Goal: Check status: Check status

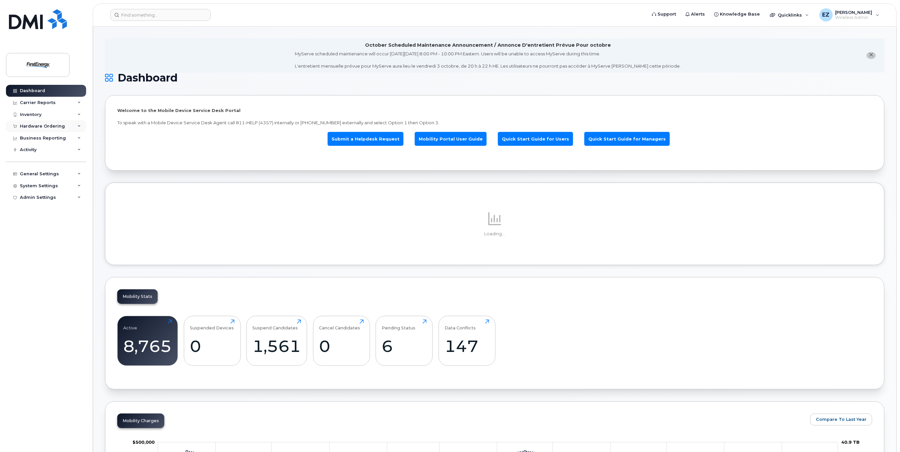
click at [79, 126] on icon at bounding box center [78, 126] width 3 height 3
click at [26, 152] on div "Orders" at bounding box center [31, 151] width 16 height 6
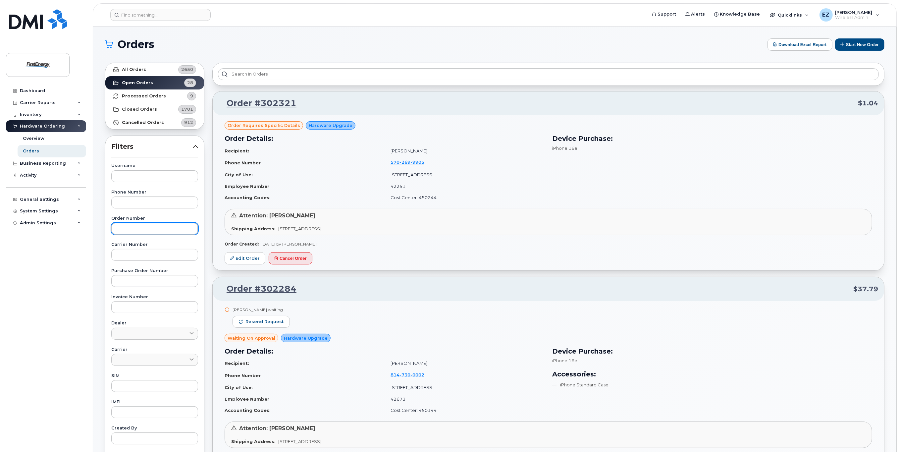
click at [145, 228] on input "text" at bounding box center [154, 229] width 87 height 12
paste input "302192"
type input "302192"
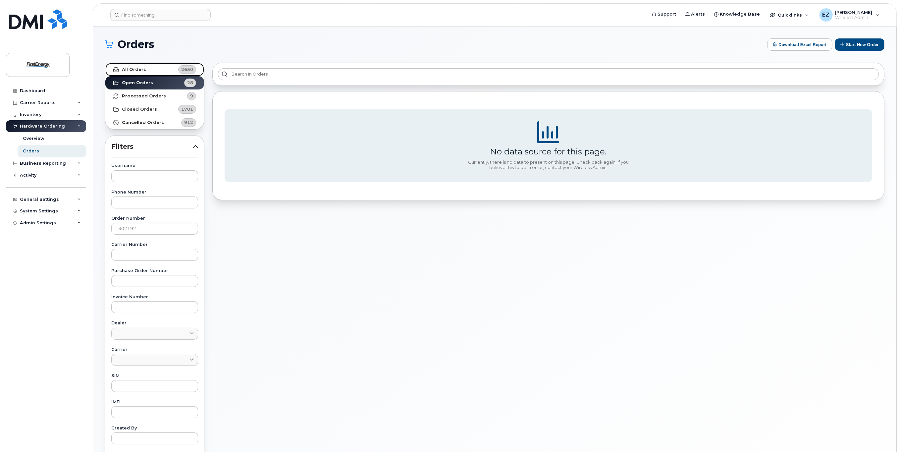
click at [146, 71] on link "All Orders 2650" at bounding box center [154, 69] width 99 height 13
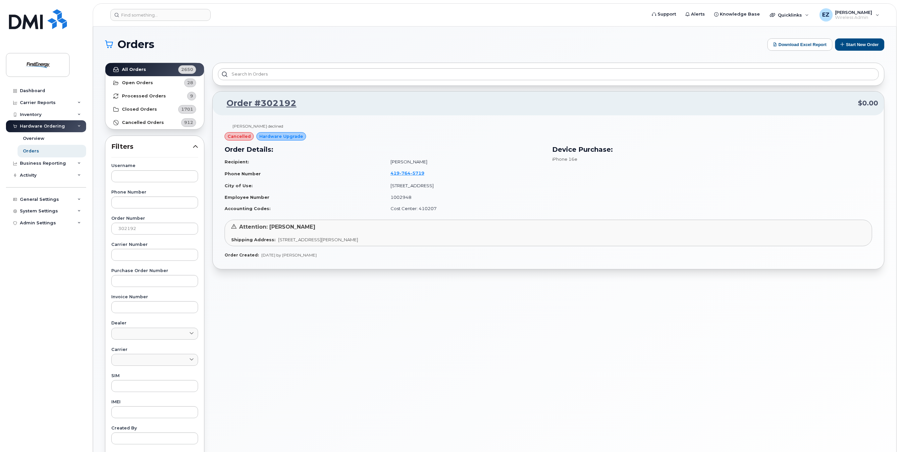
click at [396, 194] on td "1002948" at bounding box center [464, 197] width 160 height 12
copy td "1002948"
click at [162, 16] on input at bounding box center [160, 15] width 100 height 12
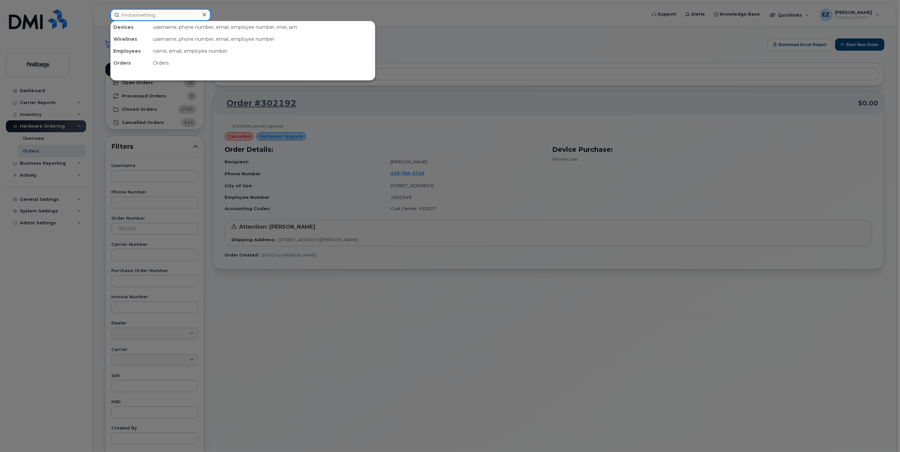
paste input "1002948"
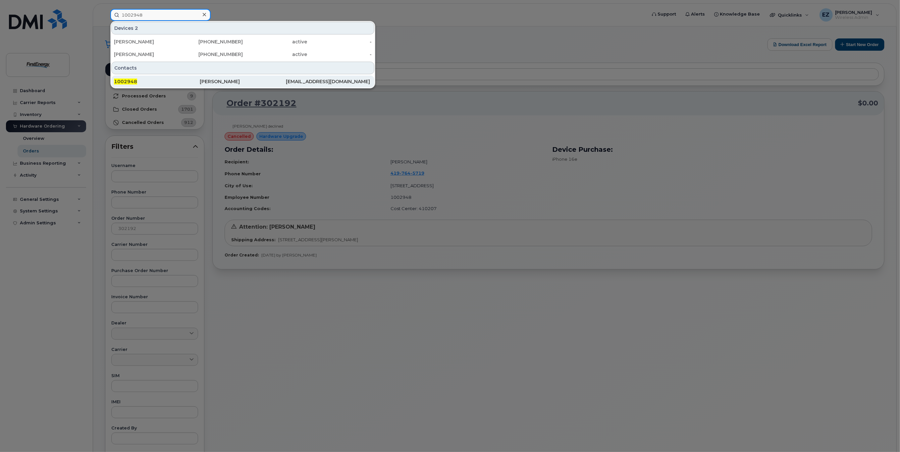
type input "1002948"
click at [211, 82] on div "[PERSON_NAME]" at bounding box center [243, 81] width 86 height 7
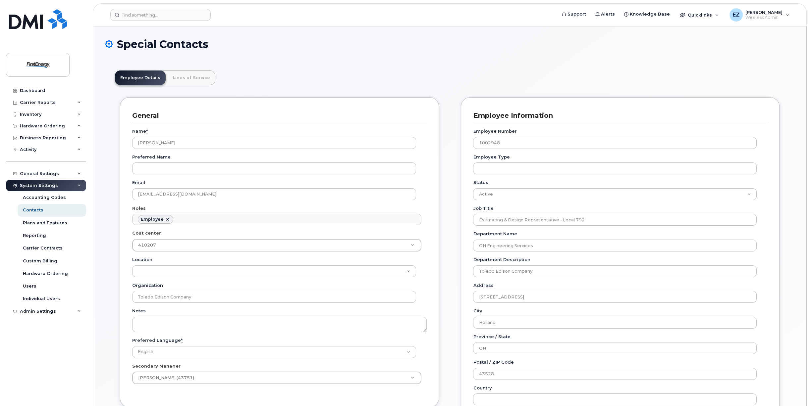
scroll to position [23, 0]
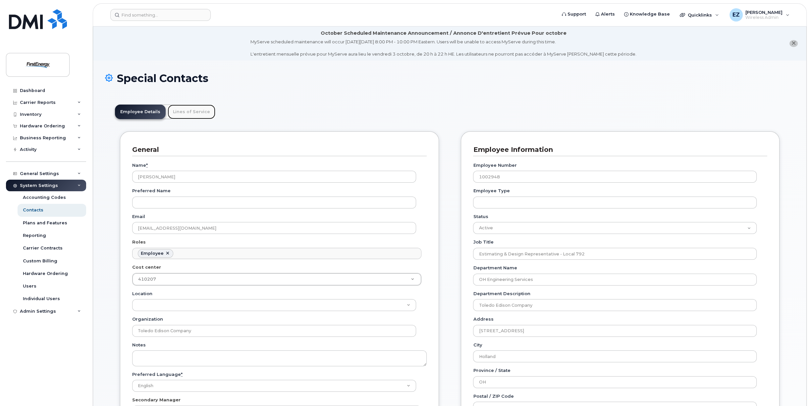
click at [188, 112] on link "Lines of Service" at bounding box center [192, 112] width 48 height 15
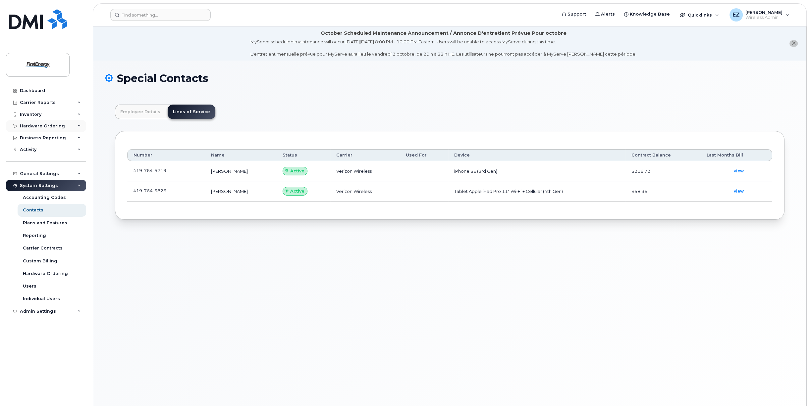
click at [41, 127] on div "Hardware Ordering" at bounding box center [42, 126] width 45 height 5
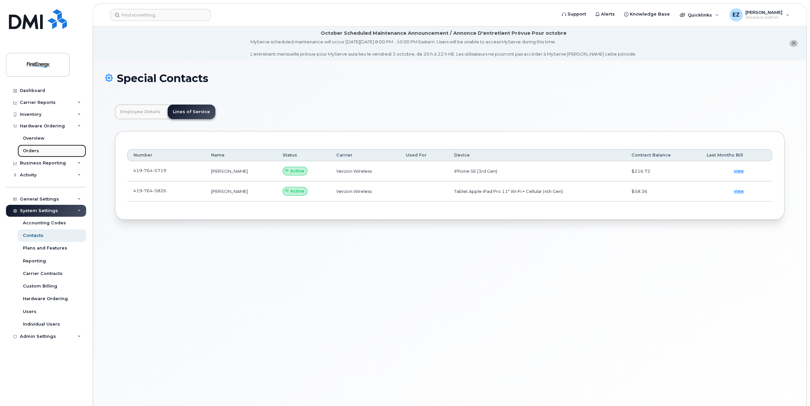
click at [34, 151] on div "Orders" at bounding box center [31, 151] width 16 height 6
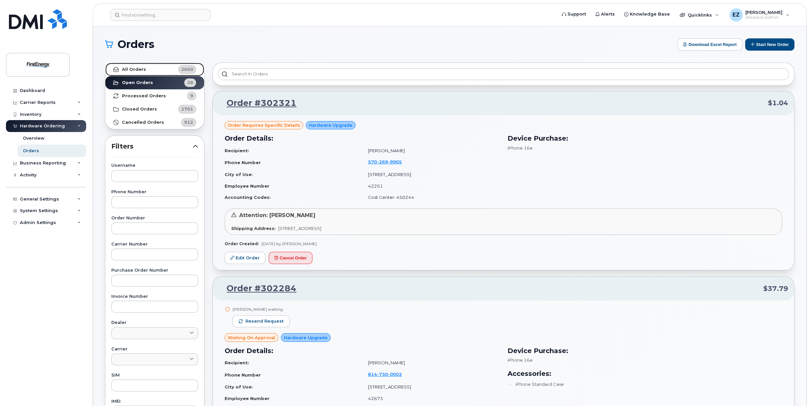
click at [135, 71] on strong "All Orders" at bounding box center [134, 69] width 24 height 5
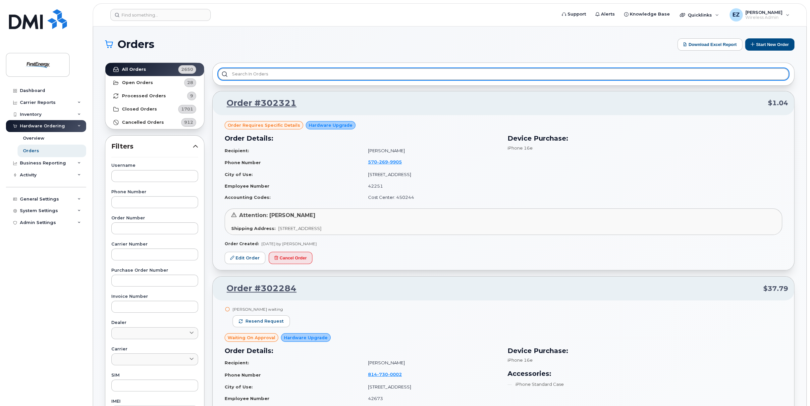
click at [263, 75] on input "text" at bounding box center [503, 74] width 571 height 12
paste input "302192"
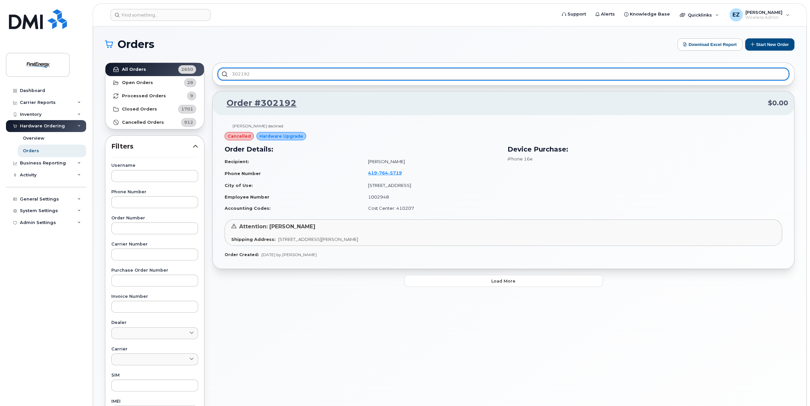
type input "302192"
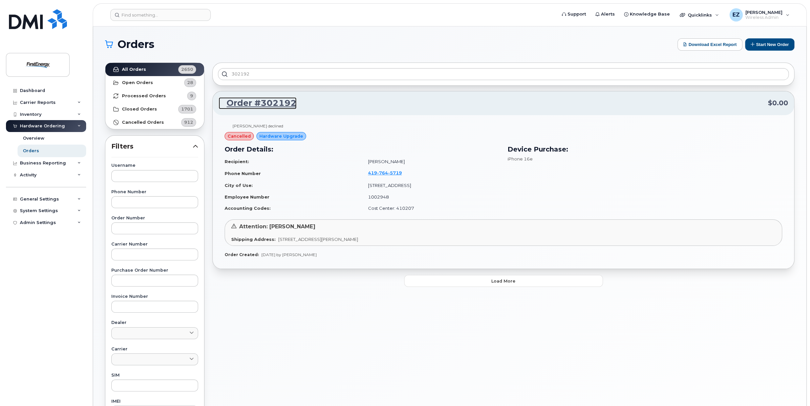
click at [272, 100] on link "Order #302192" at bounding box center [258, 103] width 78 height 12
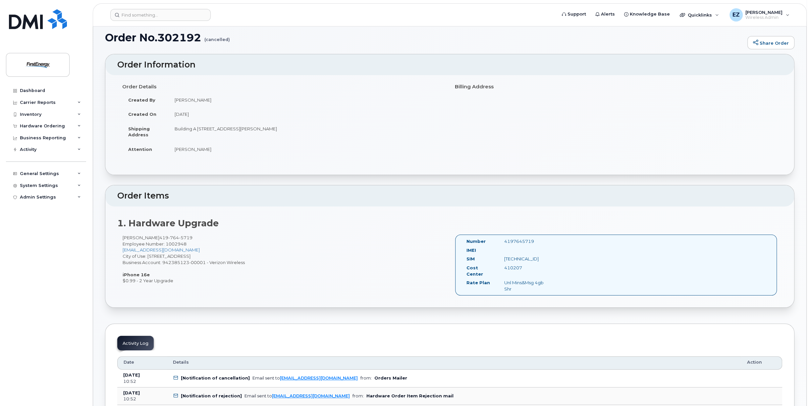
scroll to position [66, 0]
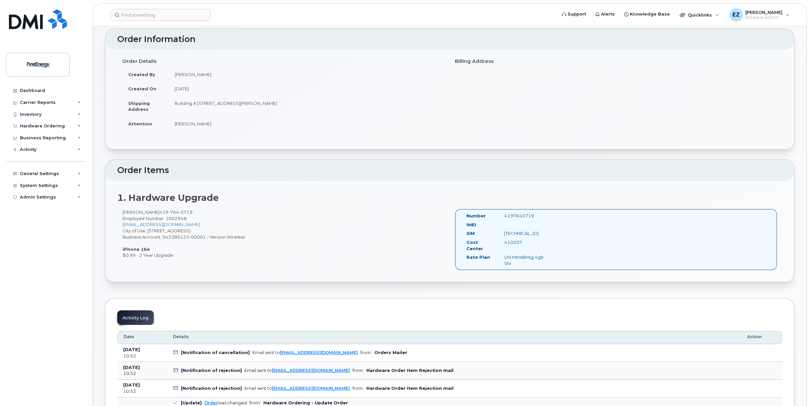
drag, startPoint x: 556, startPoint y: 217, endPoint x: 503, endPoint y: 219, distance: 53.0
click at [503, 219] on div "Number 4197645719 IMEI SIM 89148000011332517182 Cost Center 410207 Rate Plan Un…" at bounding box center [616, 239] width 322 height 61
copy div "4197645719"
click at [377, 226] on div "Anthony Rankin 419 764 5719 Employee Number: 1002948 arankin@firstenergycorp.co…" at bounding box center [283, 233] width 332 height 49
click at [518, 212] on div "Number 4197645719 IMEI SIM 89148000011332517182 Cost Center 410207 Rate Plan Un…" at bounding box center [616, 239] width 322 height 61
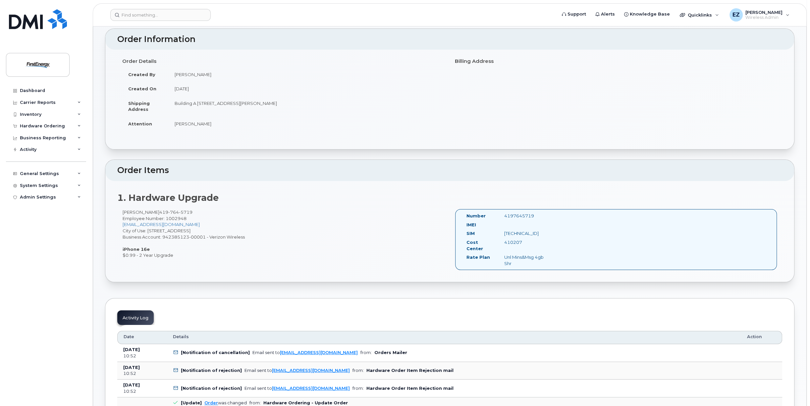
click at [518, 212] on div "Number 4197645719 IMEI SIM 89148000011332517182 Cost Center 410207 Rate Plan Un…" at bounding box center [616, 239] width 322 height 61
copy div "4197645719"
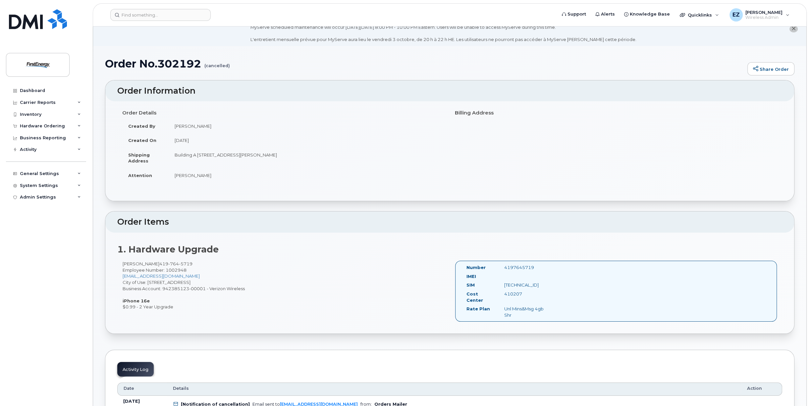
scroll to position [0, 0]
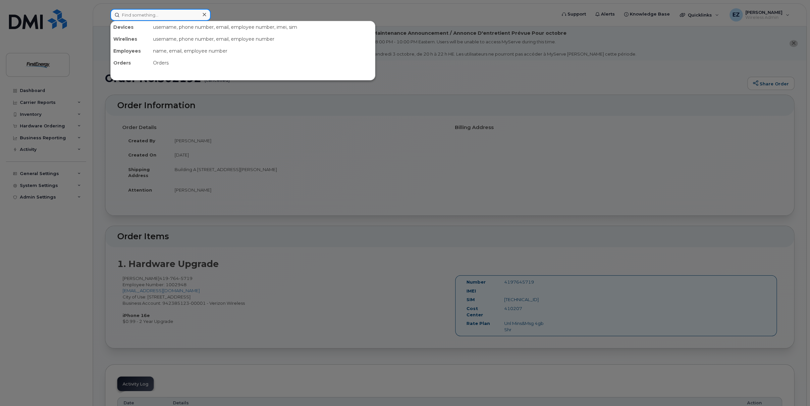
click at [131, 14] on input at bounding box center [160, 15] width 100 height 12
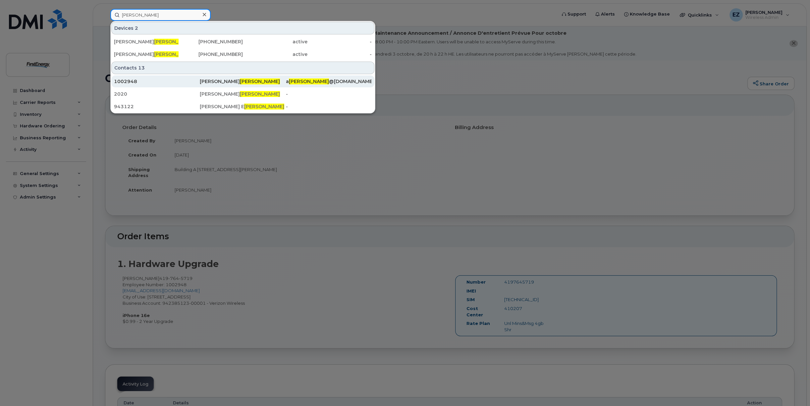
type input "Rankin"
click at [134, 79] on div "1002948" at bounding box center [157, 81] width 86 height 7
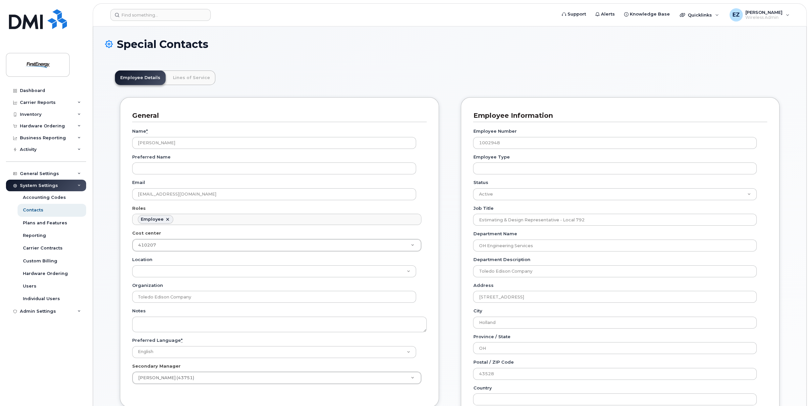
scroll to position [20, 0]
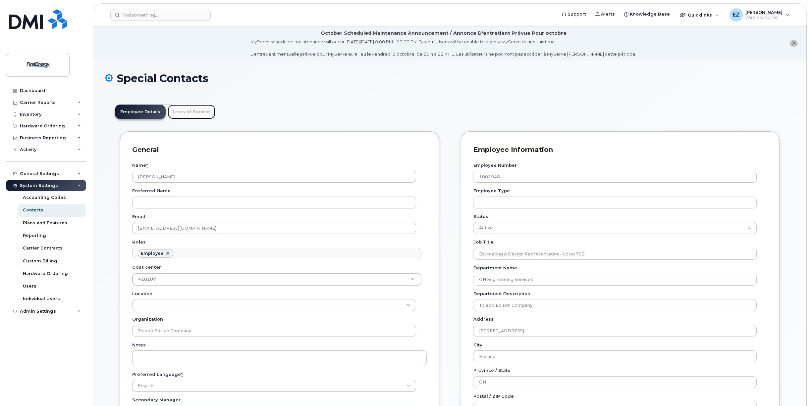
click at [192, 113] on link "Lines of Service" at bounding box center [192, 112] width 48 height 15
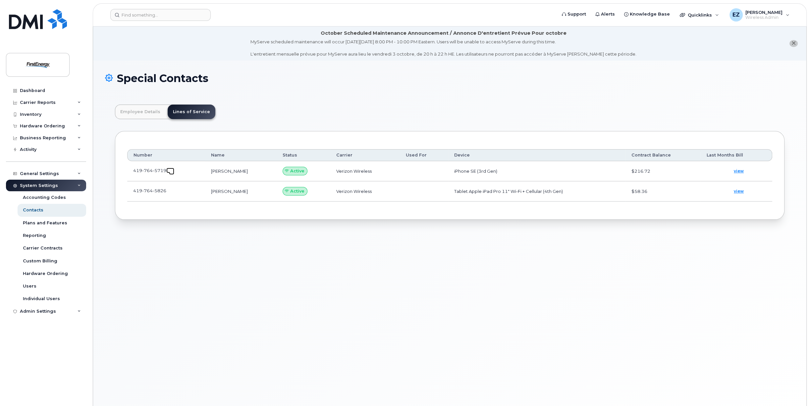
click at [167, 171] on link at bounding box center [170, 170] width 8 height 5
click at [64, 124] on div "Hardware Ordering" at bounding box center [46, 126] width 80 height 12
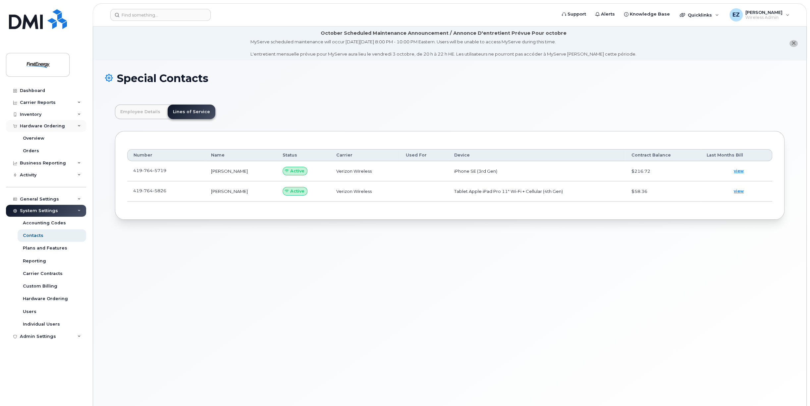
click at [64, 124] on div "Hardware Ordering" at bounding box center [46, 126] width 80 height 12
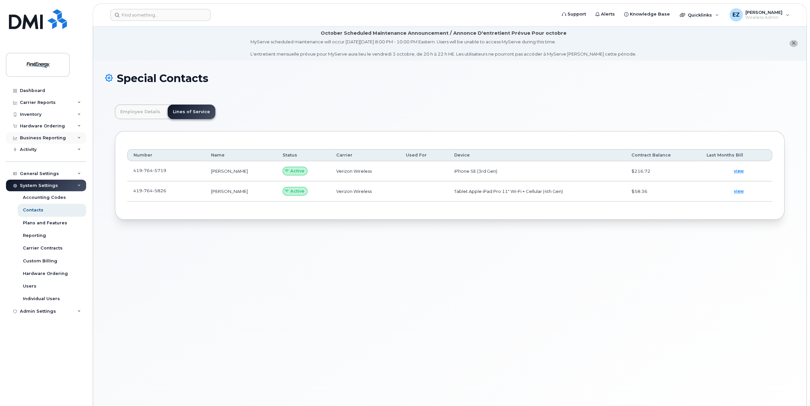
click at [52, 138] on div "Business Reporting" at bounding box center [43, 137] width 46 height 5
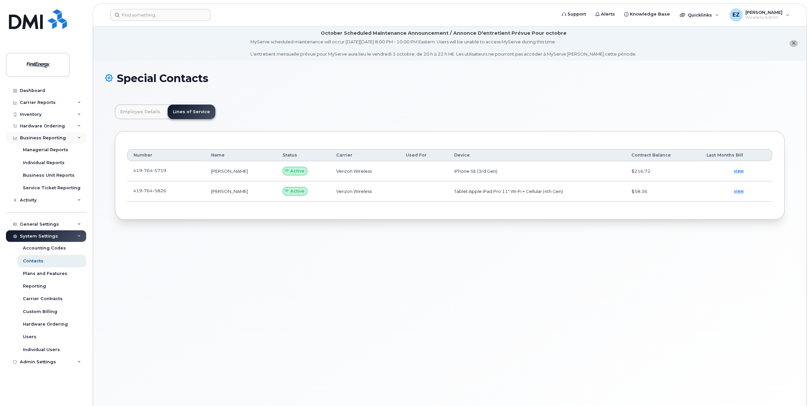
click at [52, 138] on div "Business Reporting" at bounding box center [43, 137] width 46 height 5
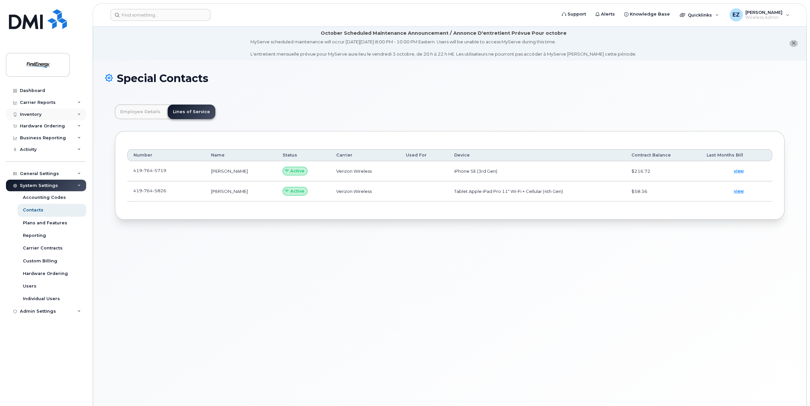
click at [39, 114] on div "Inventory" at bounding box center [31, 114] width 22 height 5
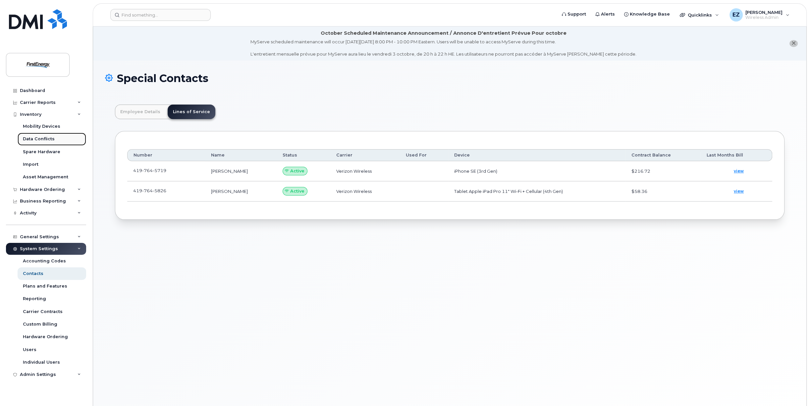
click at [33, 139] on div "Data Conflicts" at bounding box center [39, 139] width 32 height 6
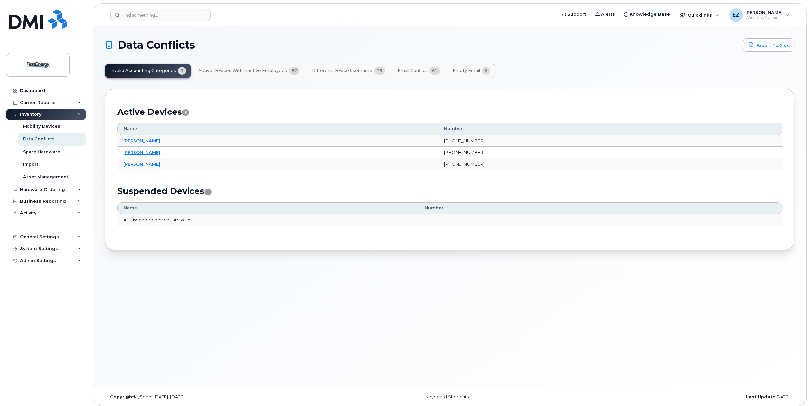
click at [262, 70] on span "Active Devices with Inactive Employees" at bounding box center [242, 70] width 88 height 5
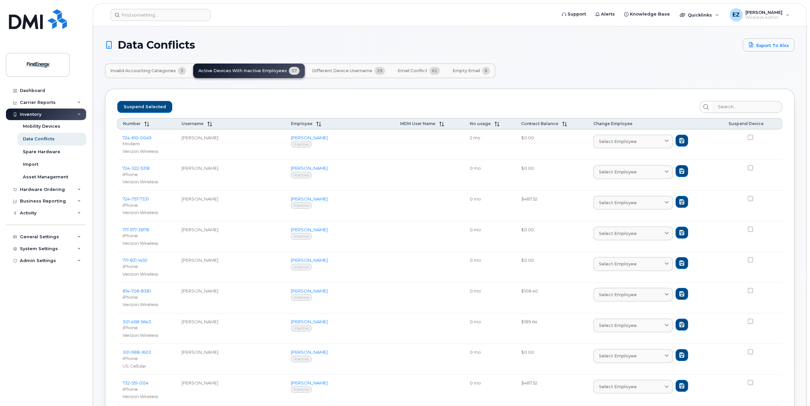
click at [344, 71] on span "Different Device Username" at bounding box center [342, 70] width 60 height 5
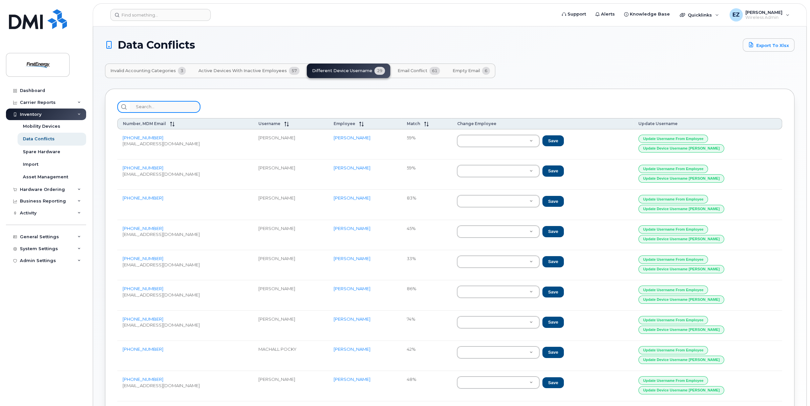
click at [162, 105] on input "search" at bounding box center [165, 107] width 71 height 12
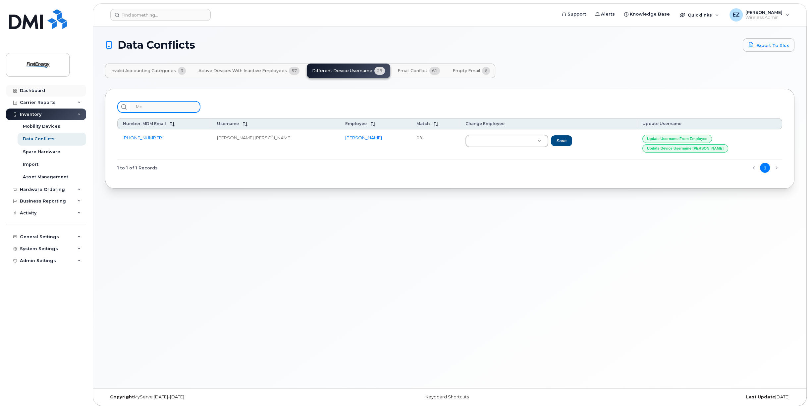
type input "Mc"
drag, startPoint x: 159, startPoint y: 138, endPoint x: 122, endPoint y: 140, distance: 36.8
click at [122, 140] on td "330-604-7431" at bounding box center [164, 144] width 94 height 30
copy link "330-604-7431"
click at [150, 15] on input at bounding box center [160, 15] width 100 height 12
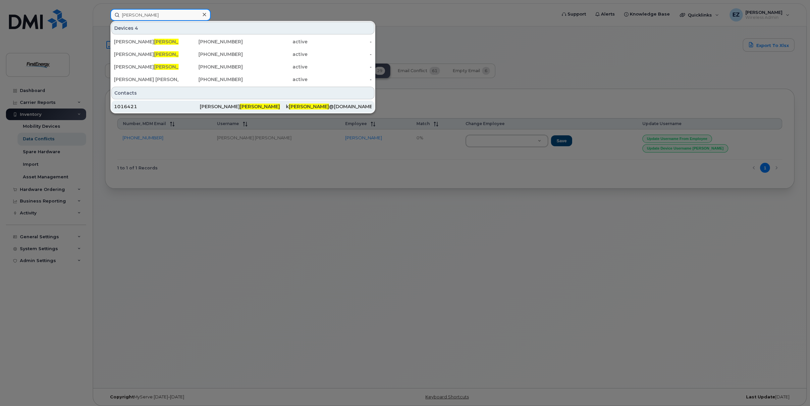
type input "Mcclendon"
click at [125, 106] on div "1016421" at bounding box center [157, 106] width 86 height 7
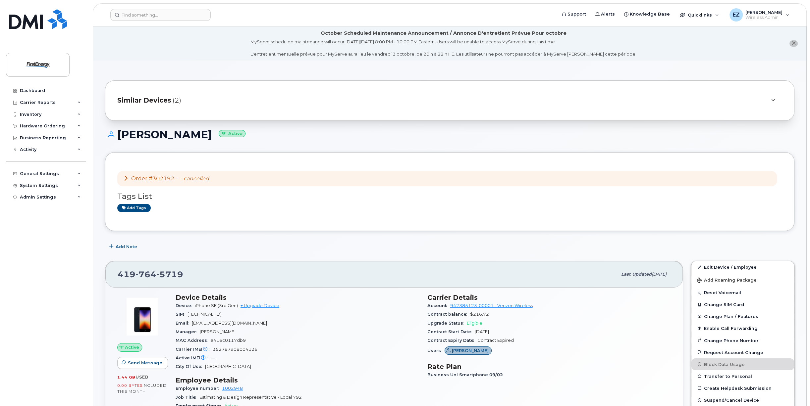
click at [127, 179] on icon at bounding box center [125, 178] width 5 height 5
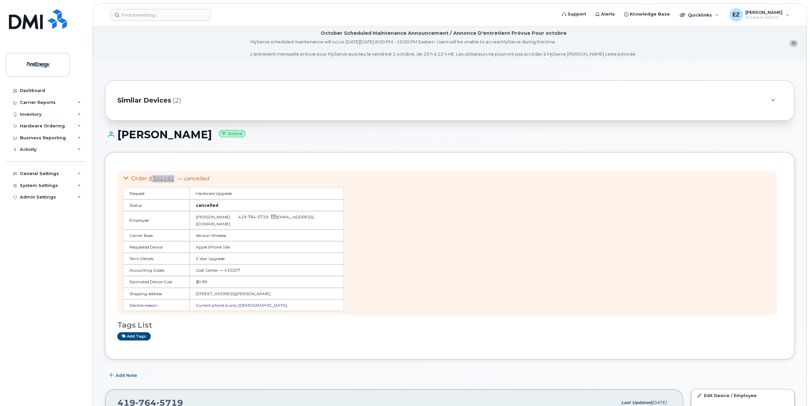
drag, startPoint x: 177, startPoint y: 181, endPoint x: 153, endPoint y: 178, distance: 24.9
click at [152, 178] on div "Order #302192 — cancelled" at bounding box center [233, 179] width 220 height 8
copy link "302192"
click at [43, 126] on div "Hardware Ordering" at bounding box center [42, 126] width 45 height 5
click at [38, 138] on div "Overview" at bounding box center [34, 138] width 22 height 6
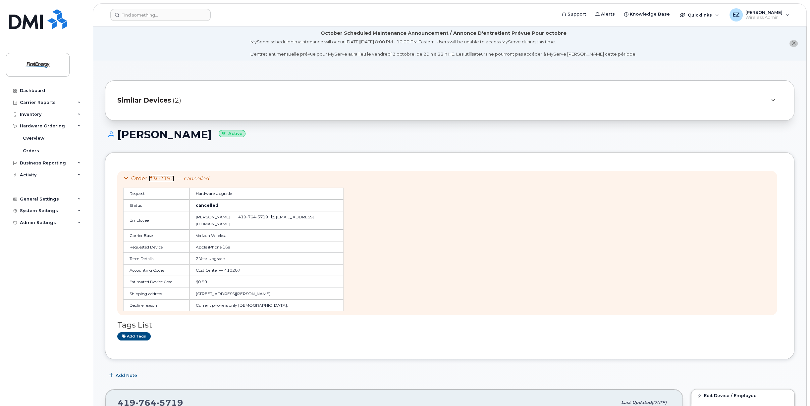
click at [165, 178] on link "#302192" at bounding box center [161, 179] width 25 height 6
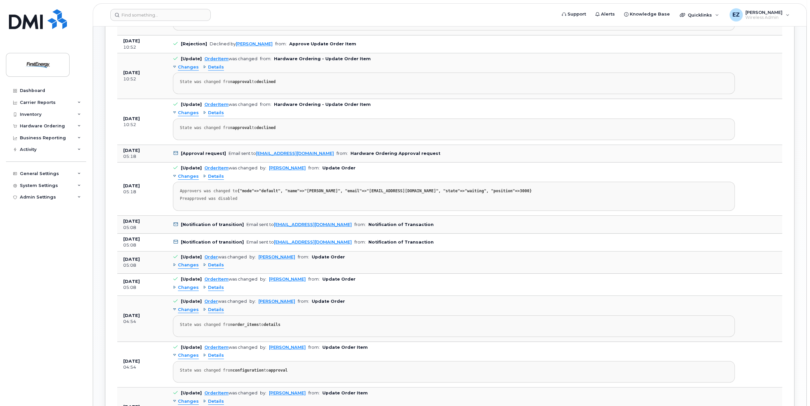
scroll to position [464, 0]
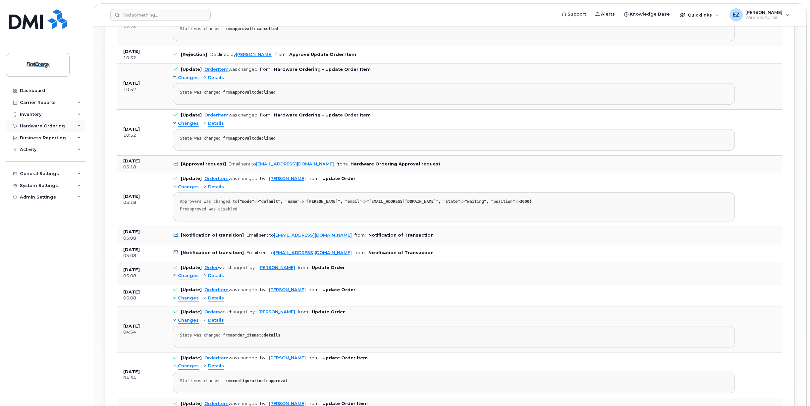
click at [35, 126] on div "Hardware Ordering" at bounding box center [42, 126] width 45 height 5
click at [30, 151] on div "Orders" at bounding box center [31, 151] width 16 height 6
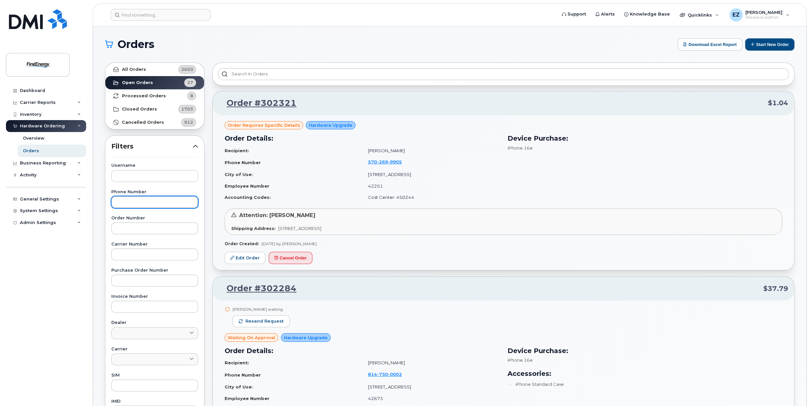
click at [155, 202] on input "text" at bounding box center [154, 202] width 87 height 12
click at [144, 71] on link "All Orders 2650" at bounding box center [154, 69] width 99 height 13
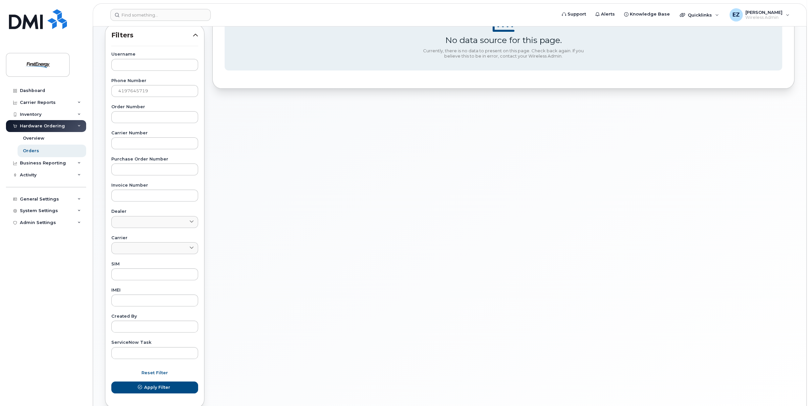
scroll to position [146, 0]
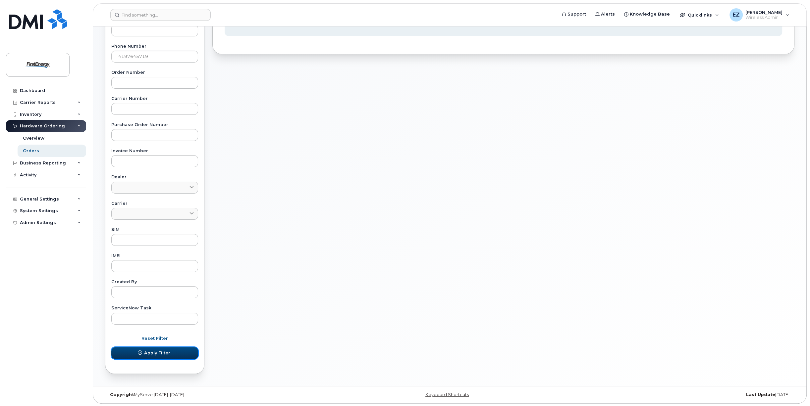
click at [152, 353] on span "Apply Filter" at bounding box center [157, 353] width 26 height 6
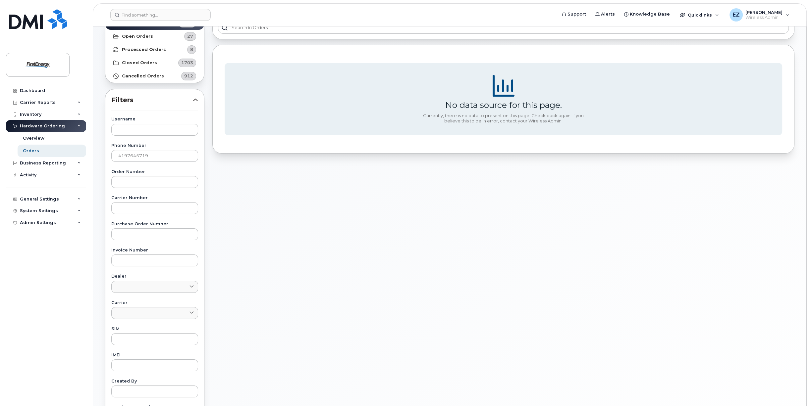
scroll to position [0, 0]
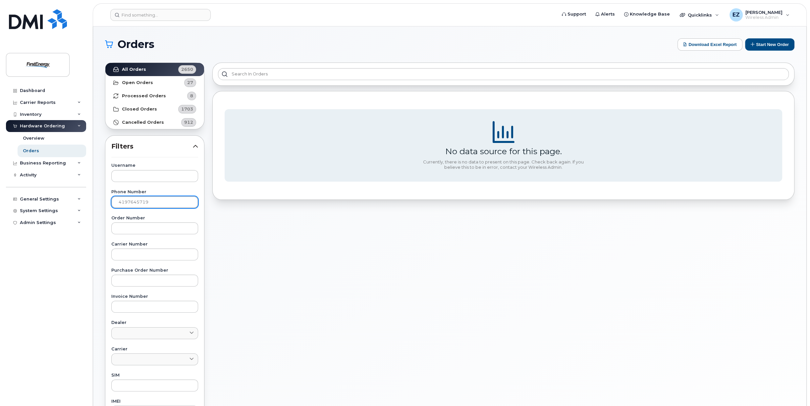
click at [127, 202] on input "4197645719" at bounding box center [154, 202] width 87 height 12
click at [137, 204] on input "419-7645719" at bounding box center [154, 202] width 87 height 12
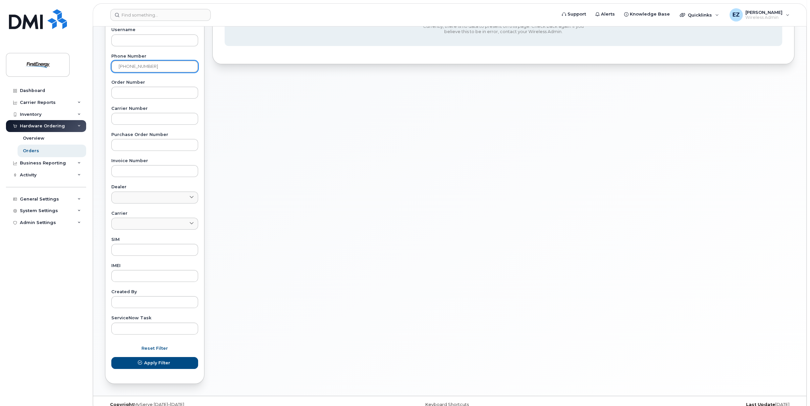
scroll to position [146, 0]
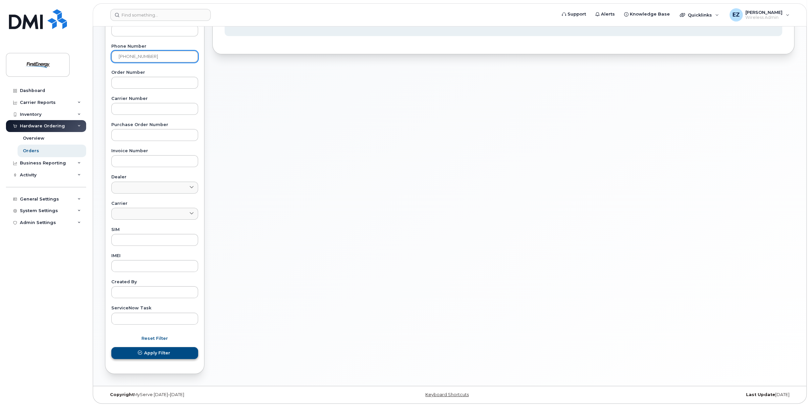
type input "419-764-5719"
click at [143, 351] on span "submit" at bounding box center [140, 353] width 6 height 6
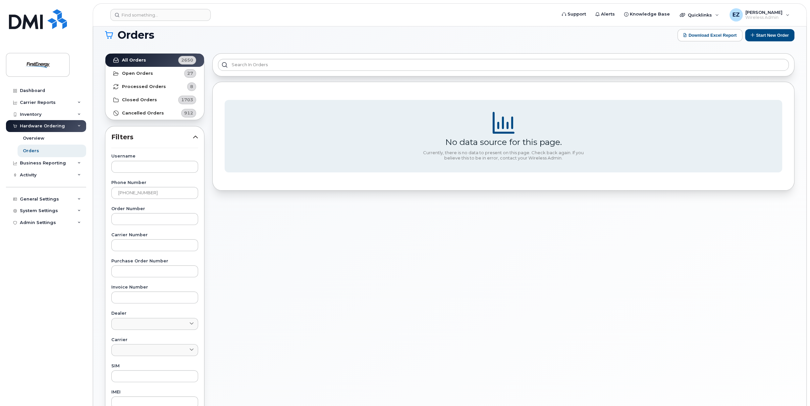
scroll to position [0, 0]
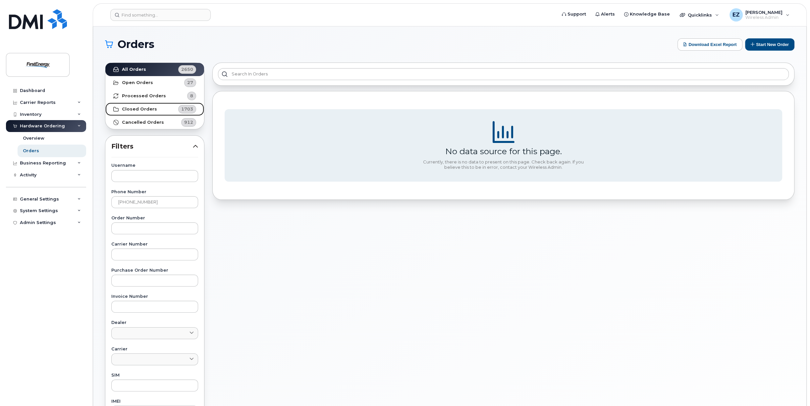
click at [139, 107] on strong "Closed Orders" at bounding box center [139, 109] width 35 height 5
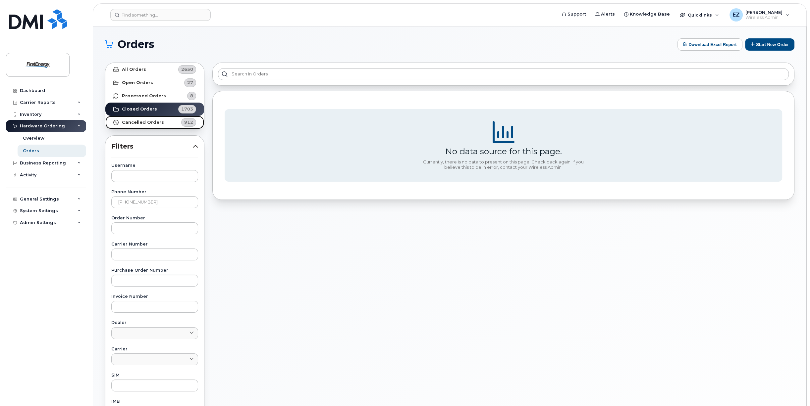
click at [133, 122] on strong "Cancelled Orders" at bounding box center [143, 122] width 42 height 5
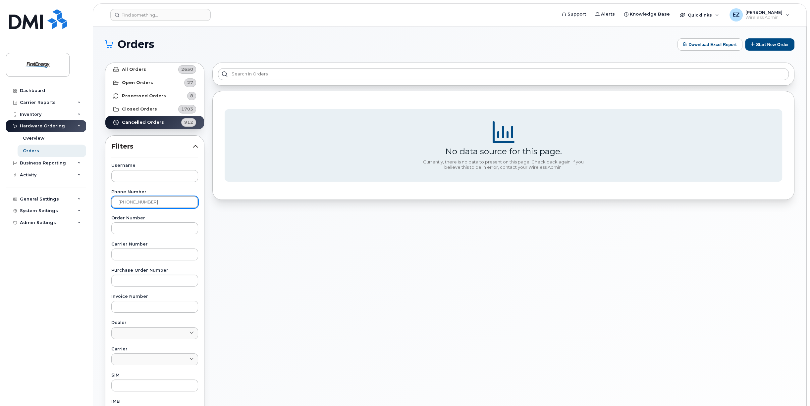
drag, startPoint x: 117, startPoint y: 203, endPoint x: 128, endPoint y: 199, distance: 11.3
click at [119, 203] on input "419-764-5719" at bounding box center [154, 202] width 87 height 12
click at [135, 70] on strong "All Orders" at bounding box center [134, 69] width 24 height 5
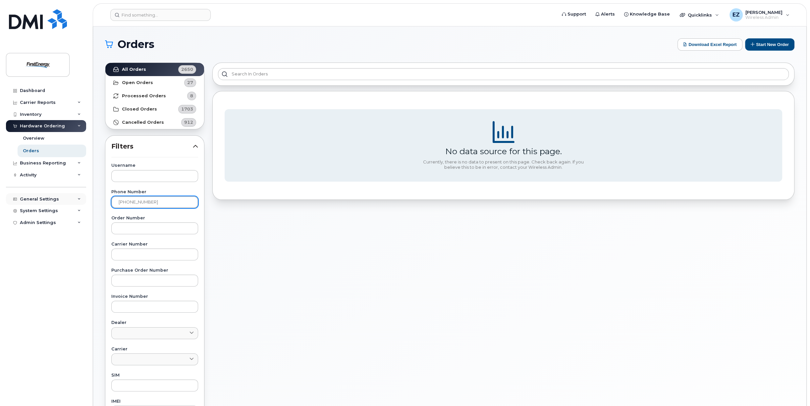
drag, startPoint x: 118, startPoint y: 207, endPoint x: 66, endPoint y: 195, distance: 53.2
click at [93, 197] on div "Support Alerts Knowledge Base Quicklinks Suspend / Cancel Device Change SIM Car…" at bounding box center [449, 278] width 713 height 505
click at [130, 176] on input "text" at bounding box center [154, 176] width 87 height 12
type input "R"
type input "rANKIN"
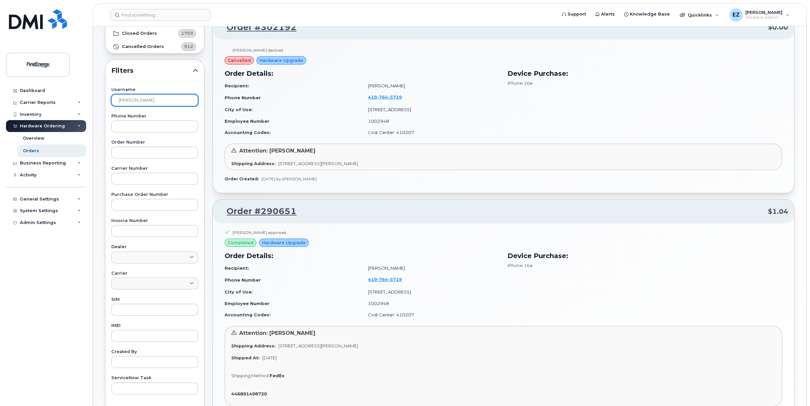
scroll to position [33, 0]
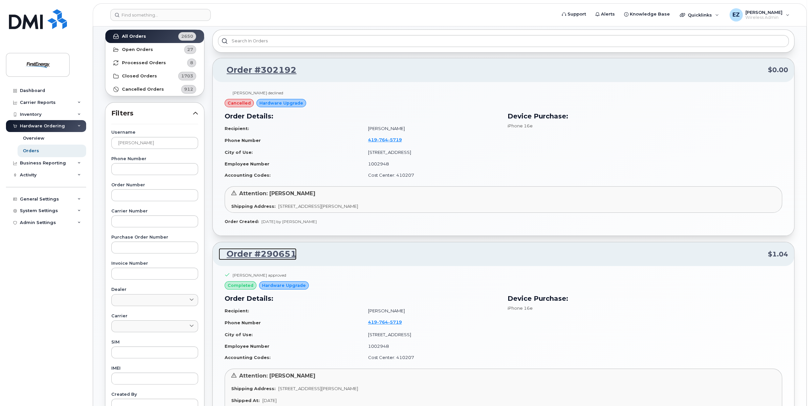
click at [268, 254] on link "Order #290651" at bounding box center [258, 254] width 78 height 12
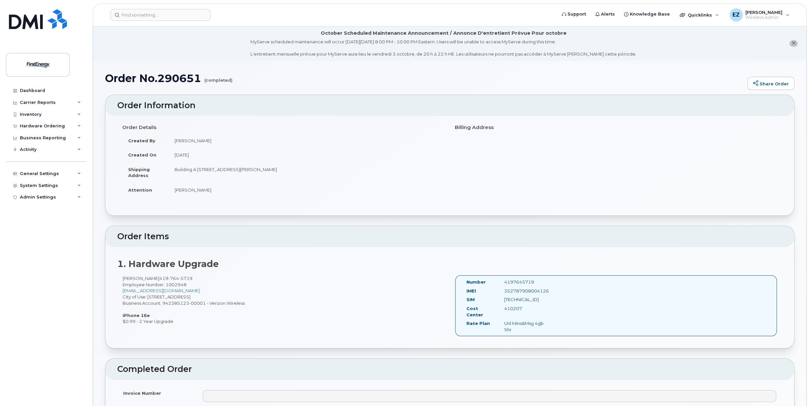
click at [181, 78] on h1 "Order No.290651 (completed)" at bounding box center [424, 79] width 639 height 12
copy h1 "290651"
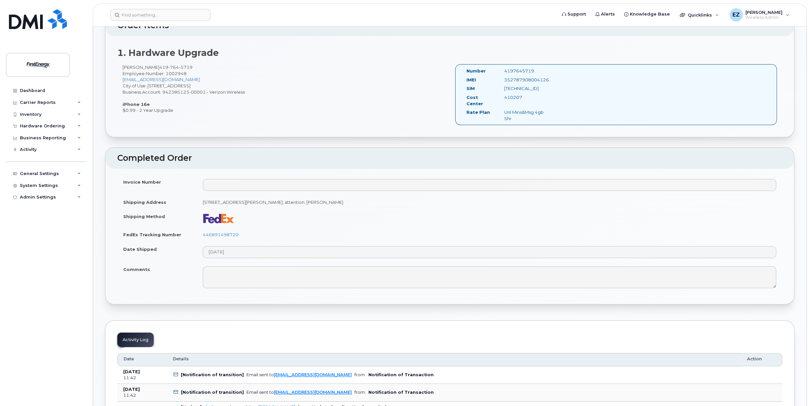
scroll to position [199, 0]
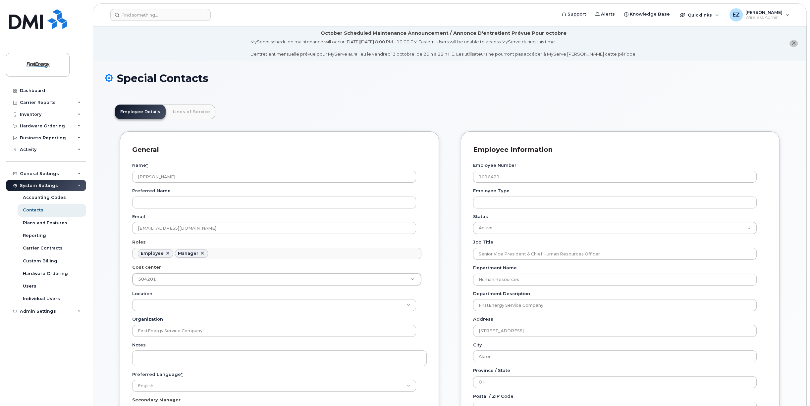
scroll to position [20, 0]
click at [186, 111] on link "Lines of Service" at bounding box center [192, 112] width 48 height 15
